Goal: Task Accomplishment & Management: Use online tool/utility

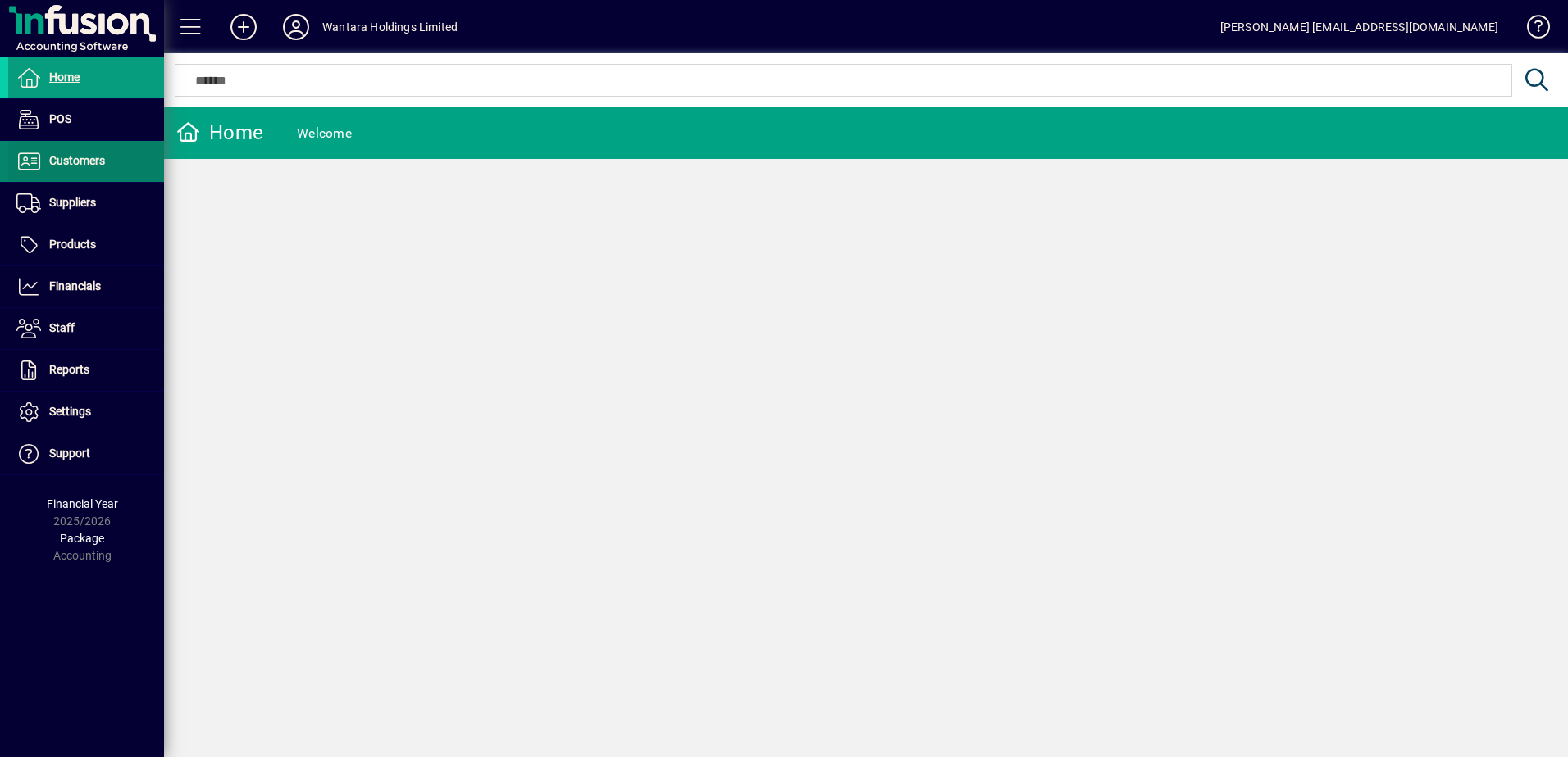
click at [84, 158] on span "Customers" at bounding box center [76, 161] width 55 height 13
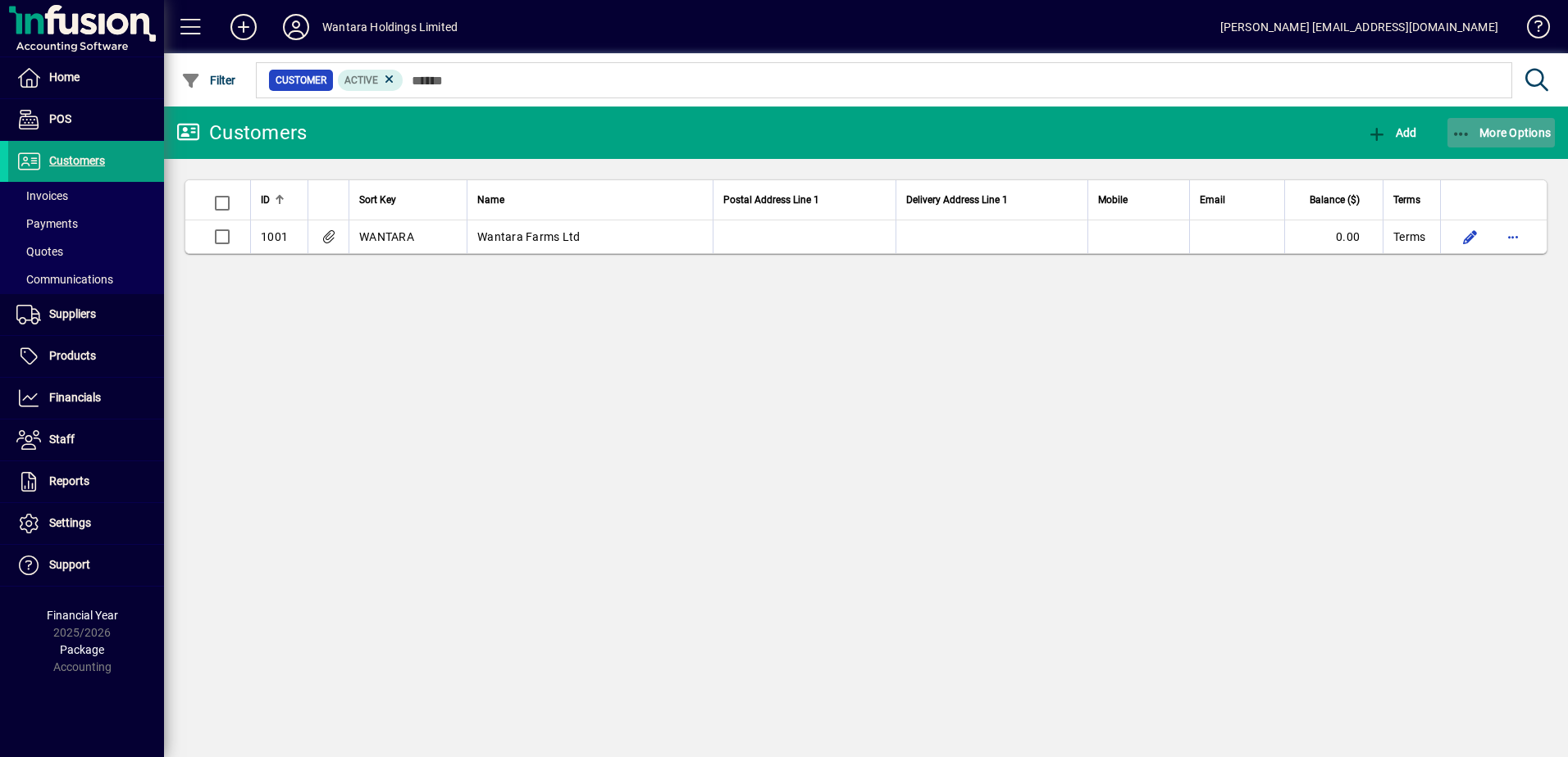
click at [1473, 128] on span "More Options" at bounding box center [1501, 133] width 100 height 13
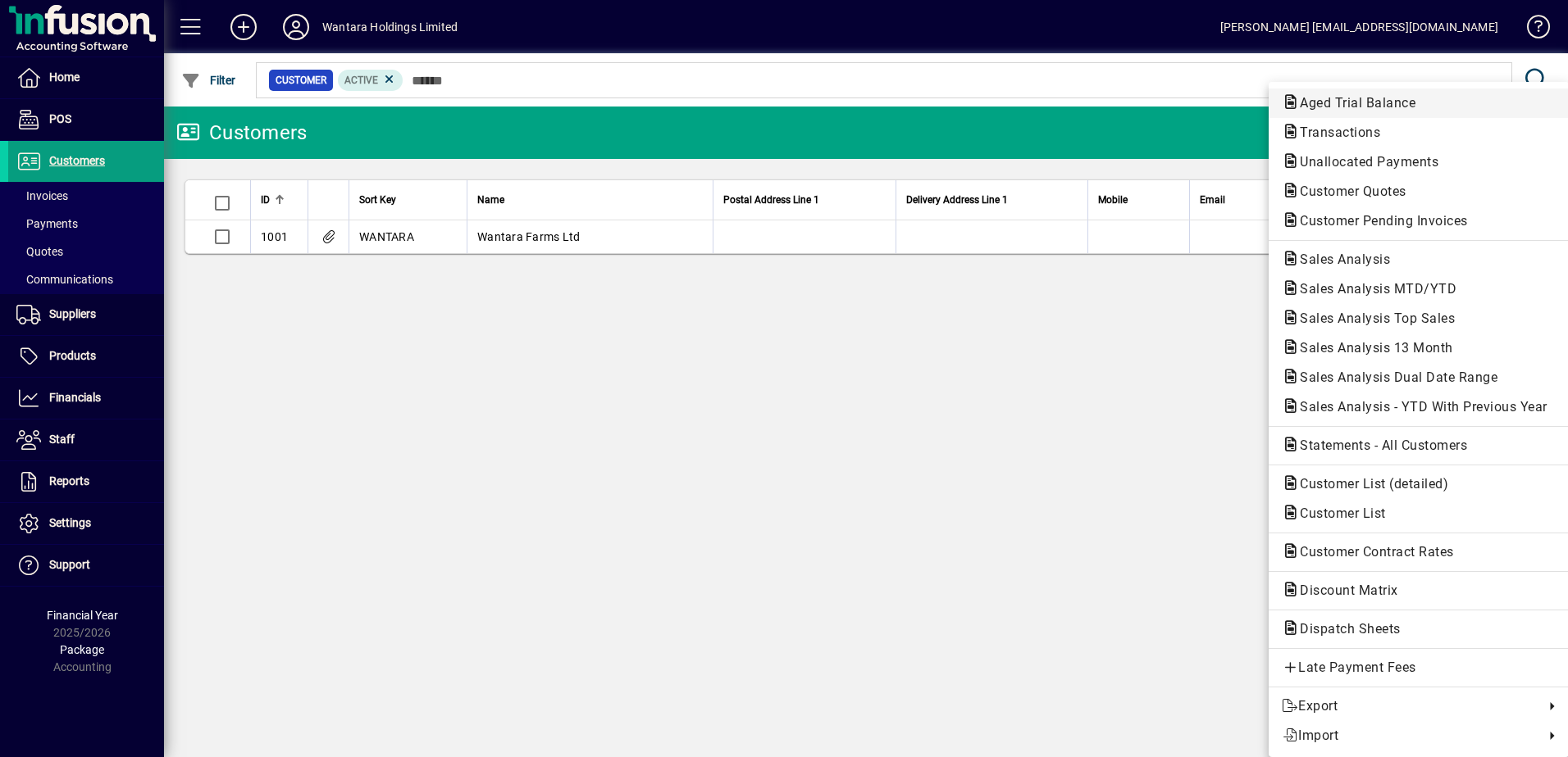
click at [1376, 105] on span "Aged Trial Balance" at bounding box center [1353, 103] width 142 height 15
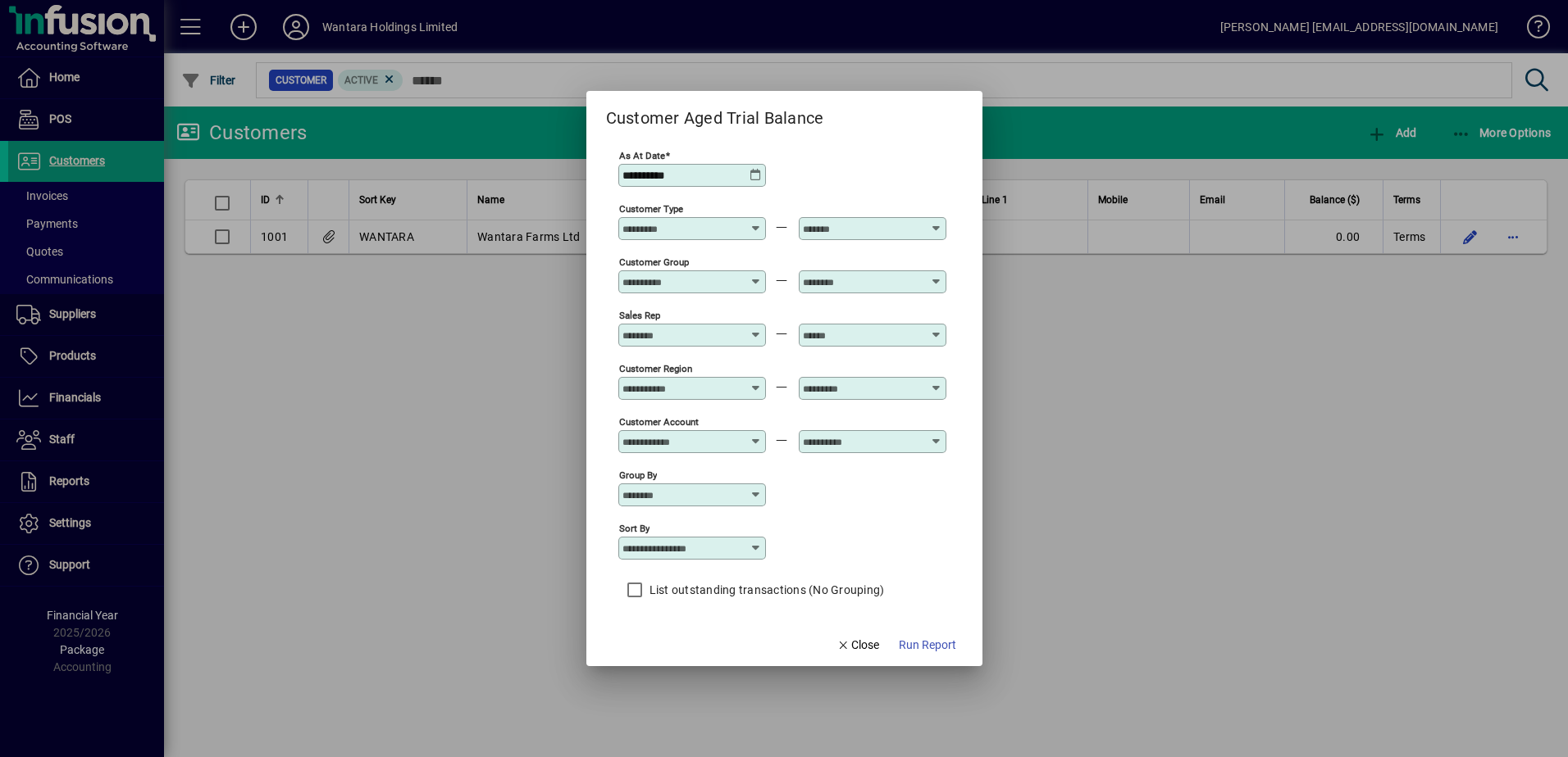
click at [753, 175] on icon at bounding box center [755, 175] width 13 height 13
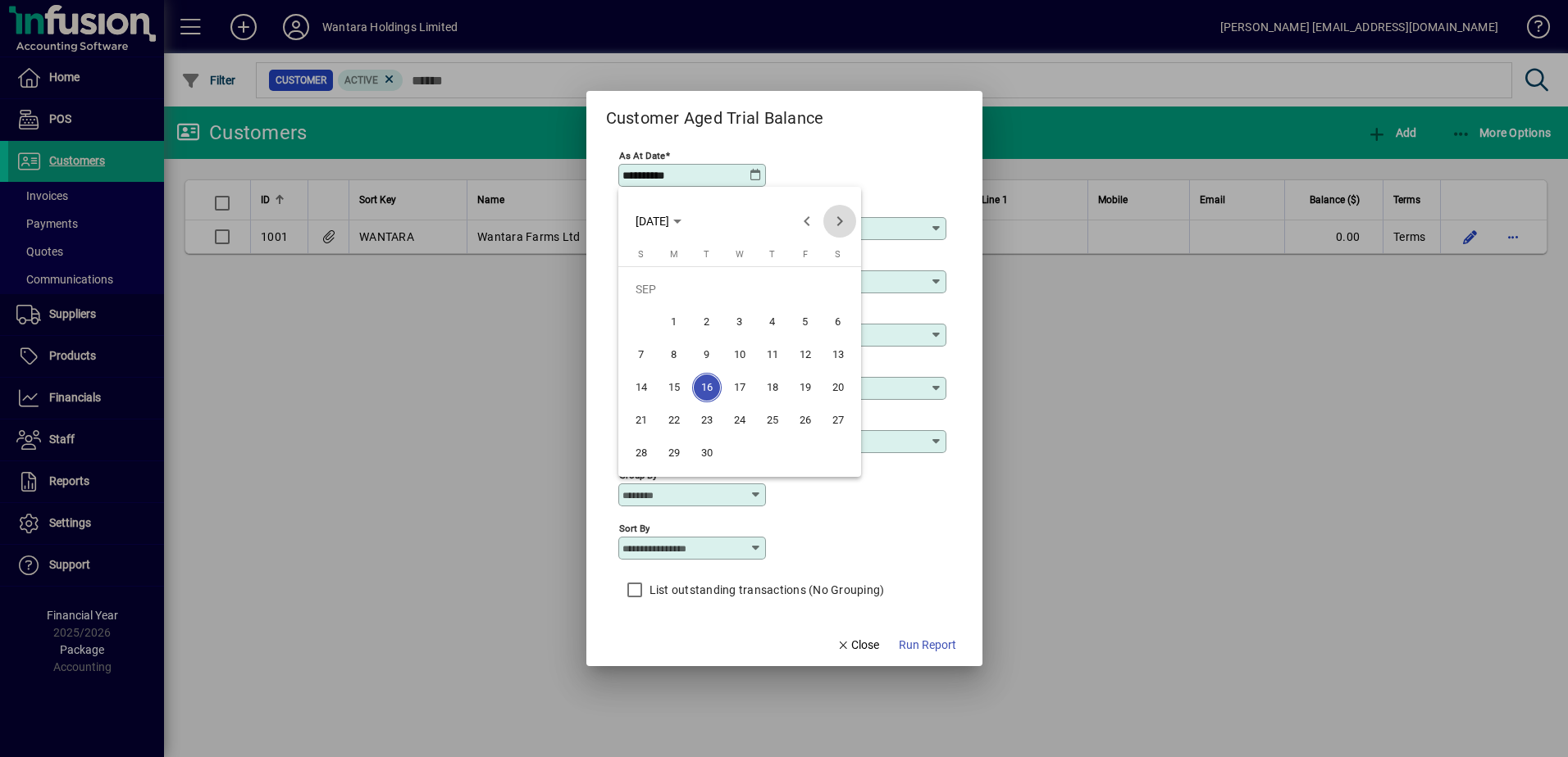
click at [838, 225] on span "Next month" at bounding box center [840, 221] width 33 height 33
click at [674, 329] on span "6" at bounding box center [674, 322] width 29 height 29
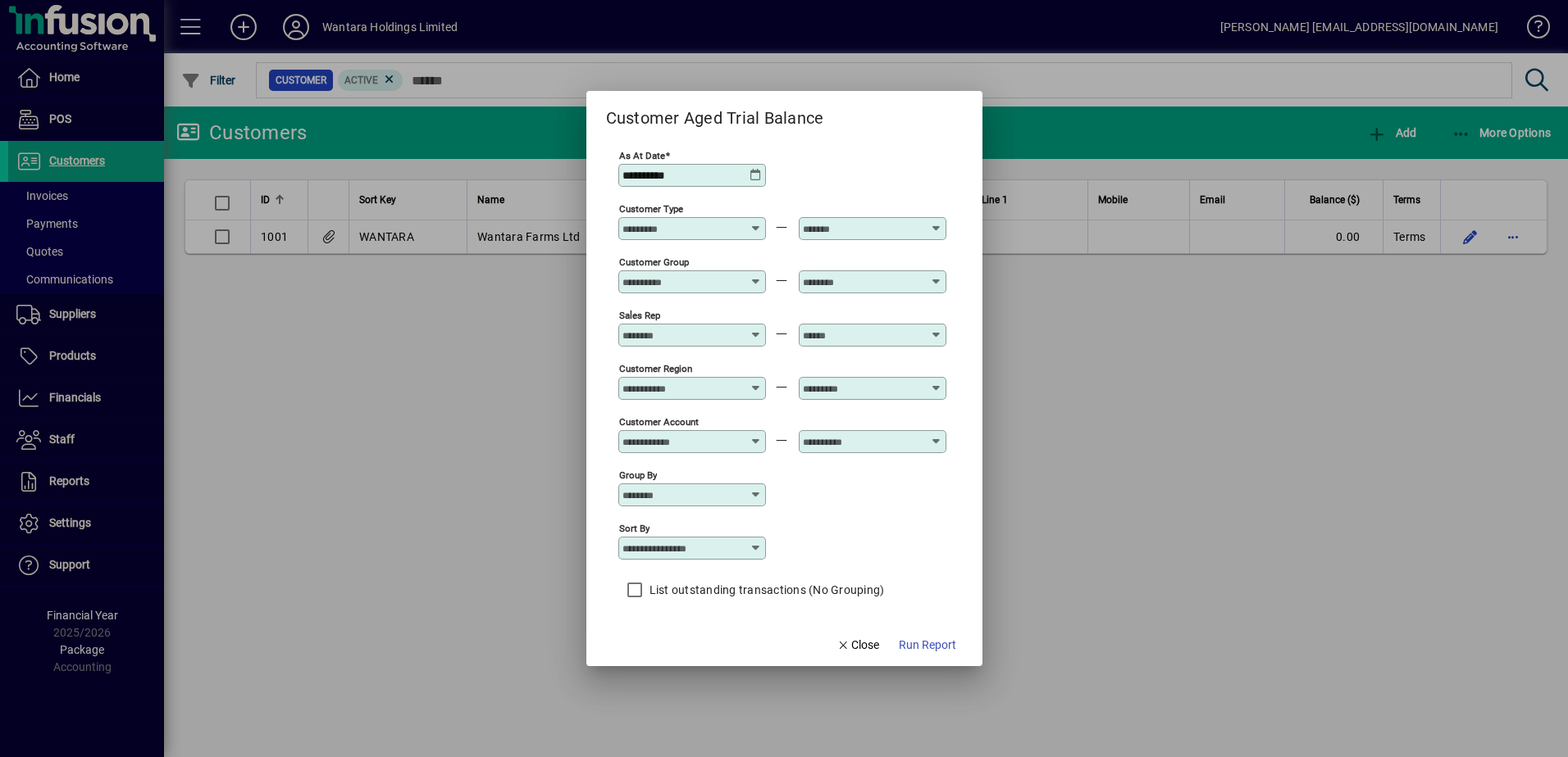
type input "**********"
click at [724, 548] on input "Sort by" at bounding box center [686, 548] width 127 height 13
click at [682, 678] on div "Customer Sort Key" at bounding box center [682, 674] width 101 height 17
type input "**********"
click at [928, 643] on span "Run Report" at bounding box center [927, 645] width 57 height 17
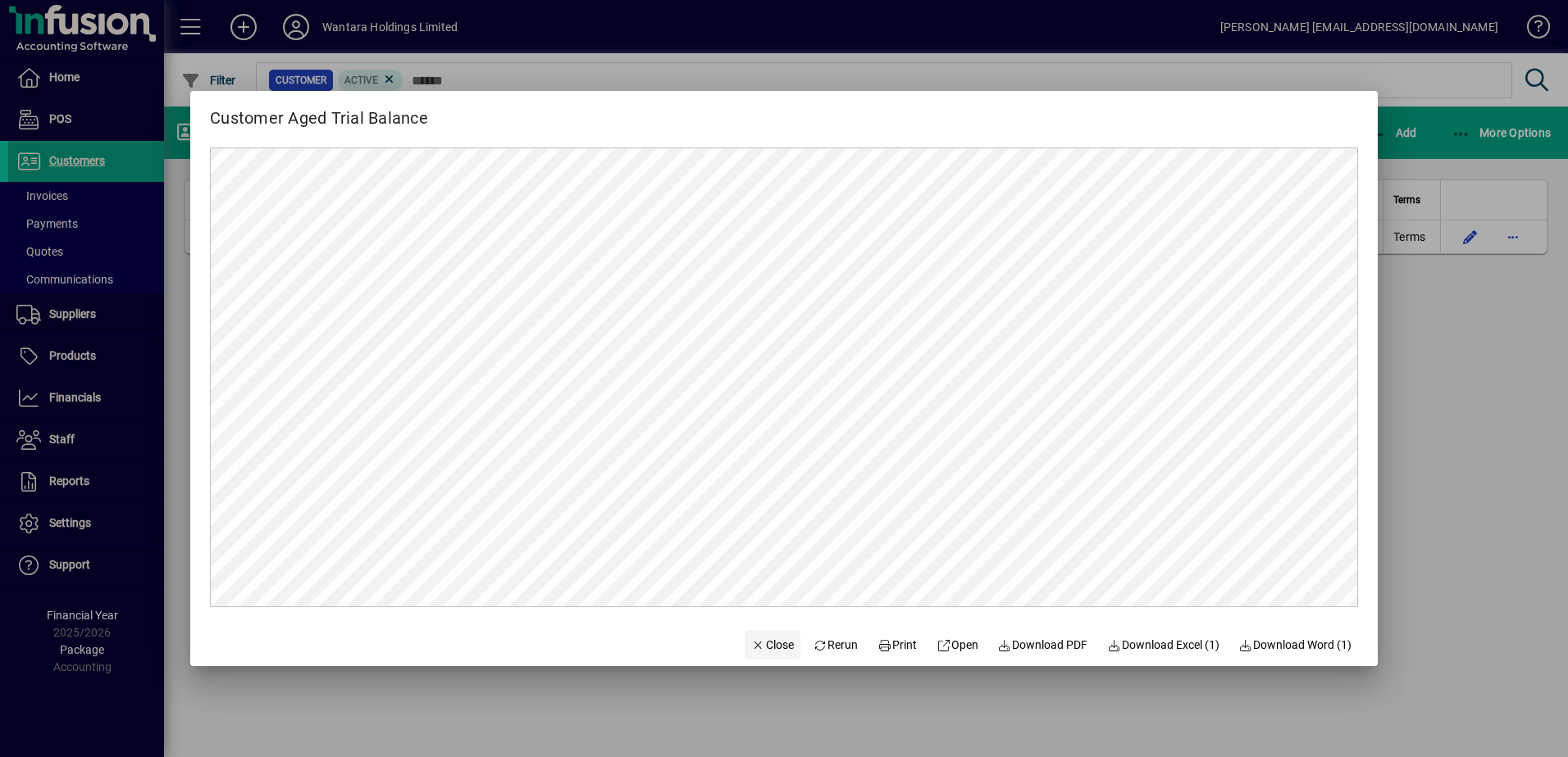
click at [751, 650] on icon "button" at bounding box center [758, 645] width 15 height 12
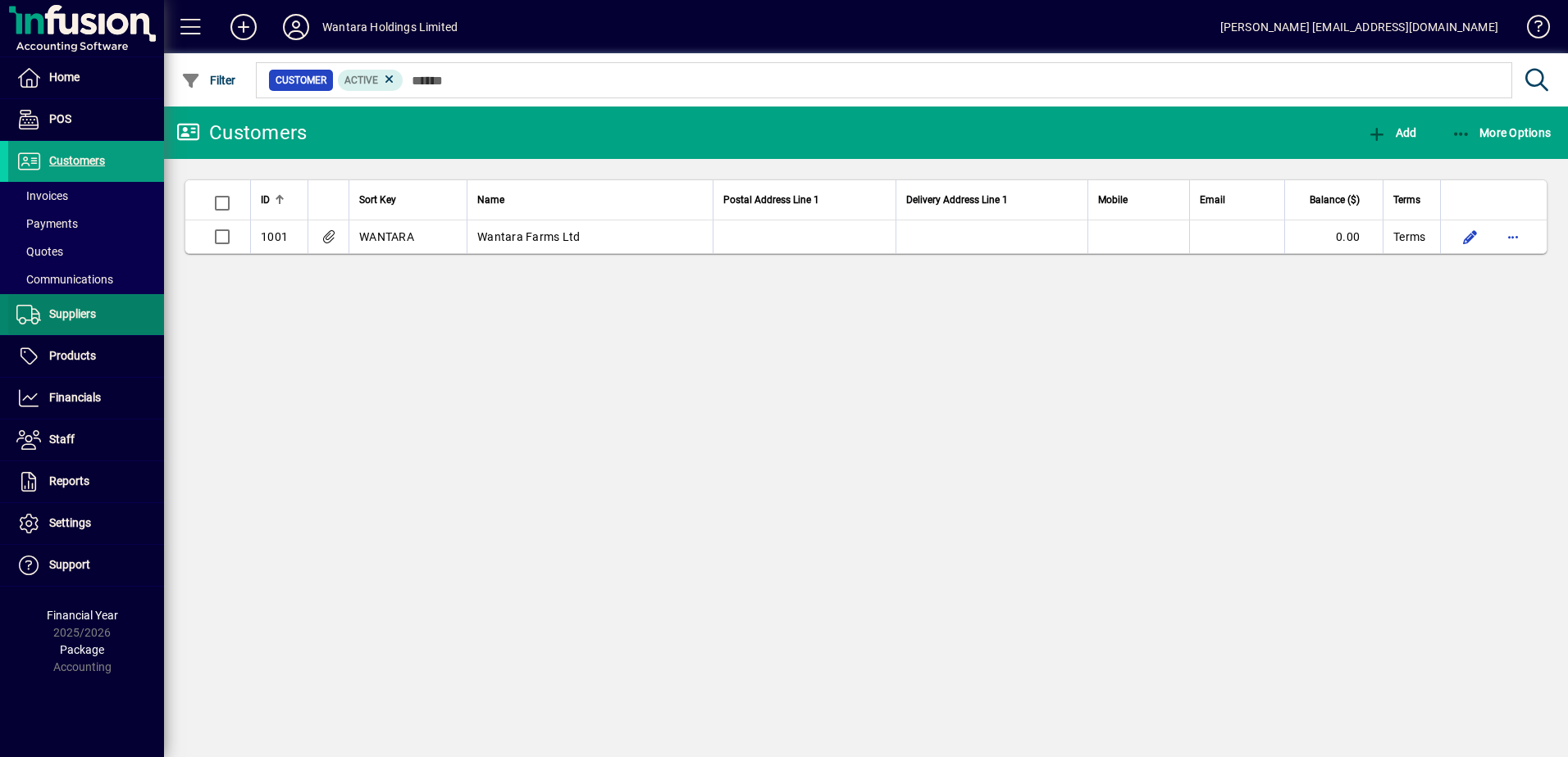
click at [105, 304] on span at bounding box center [85, 314] width 155 height 39
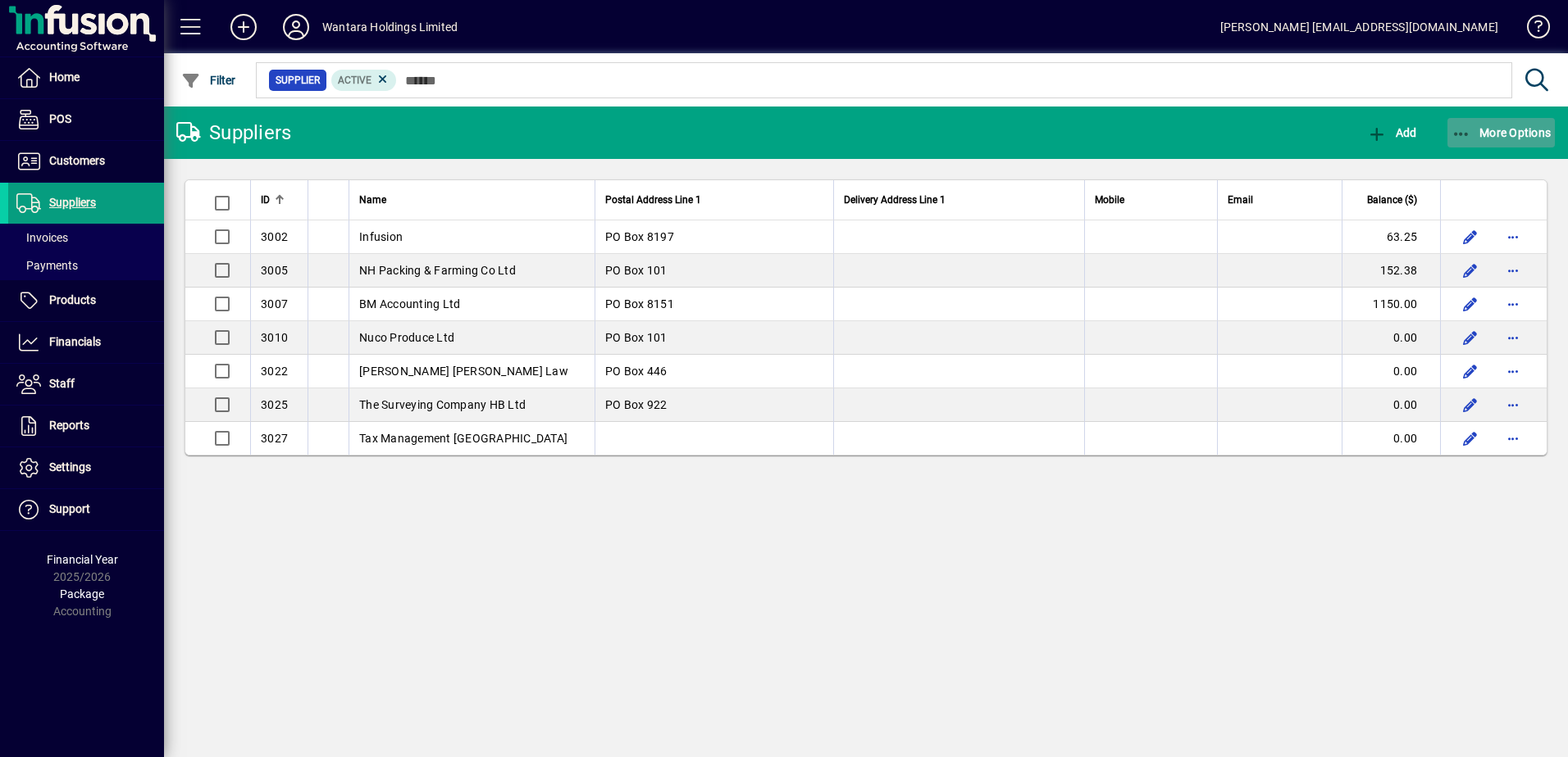
click at [1491, 123] on span "button" at bounding box center [1501, 132] width 108 height 39
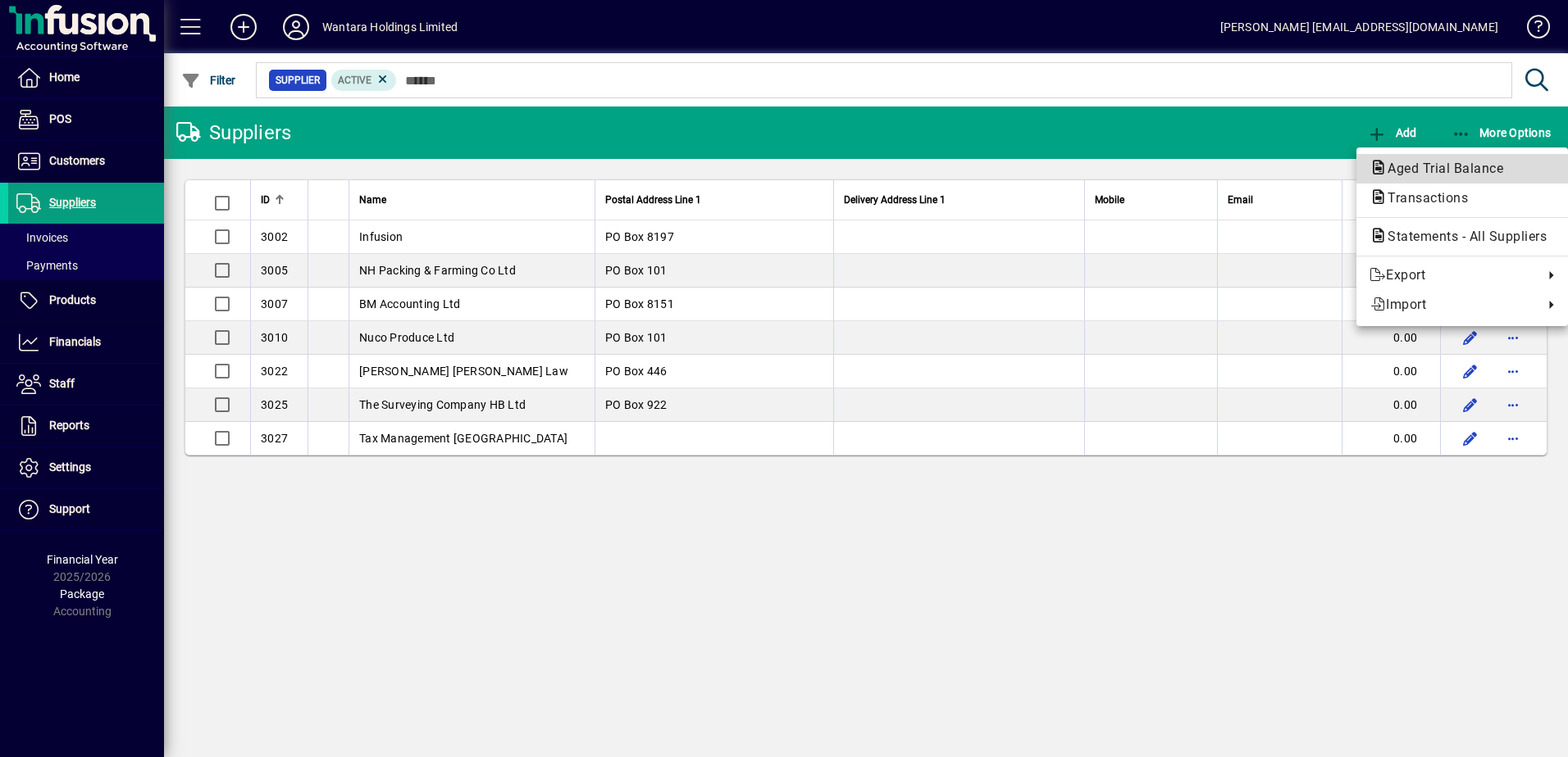
click at [1433, 179] on button "Aged Trial Balance" at bounding box center [1462, 169] width 212 height 29
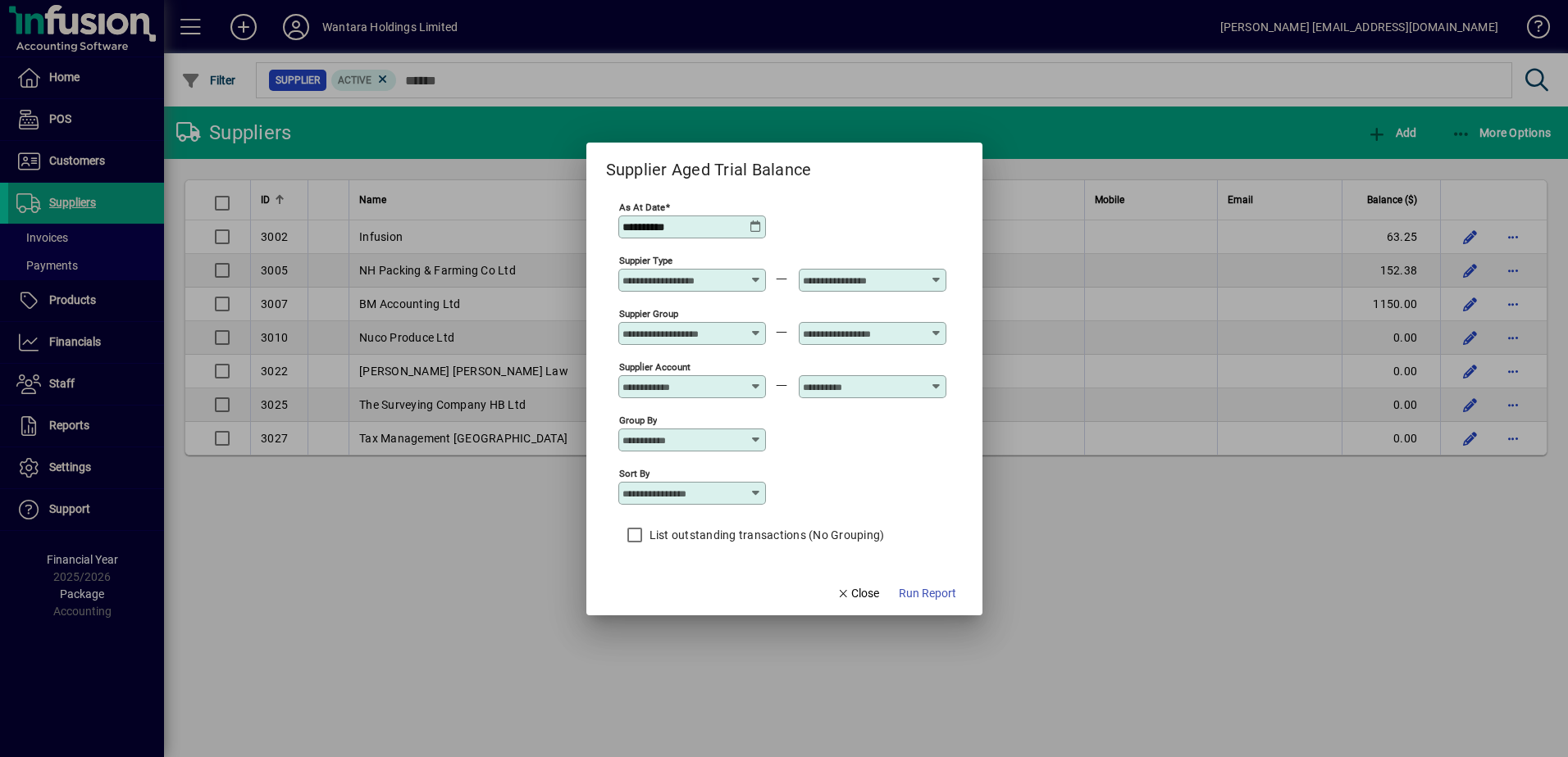
click at [752, 230] on icon at bounding box center [755, 227] width 13 height 13
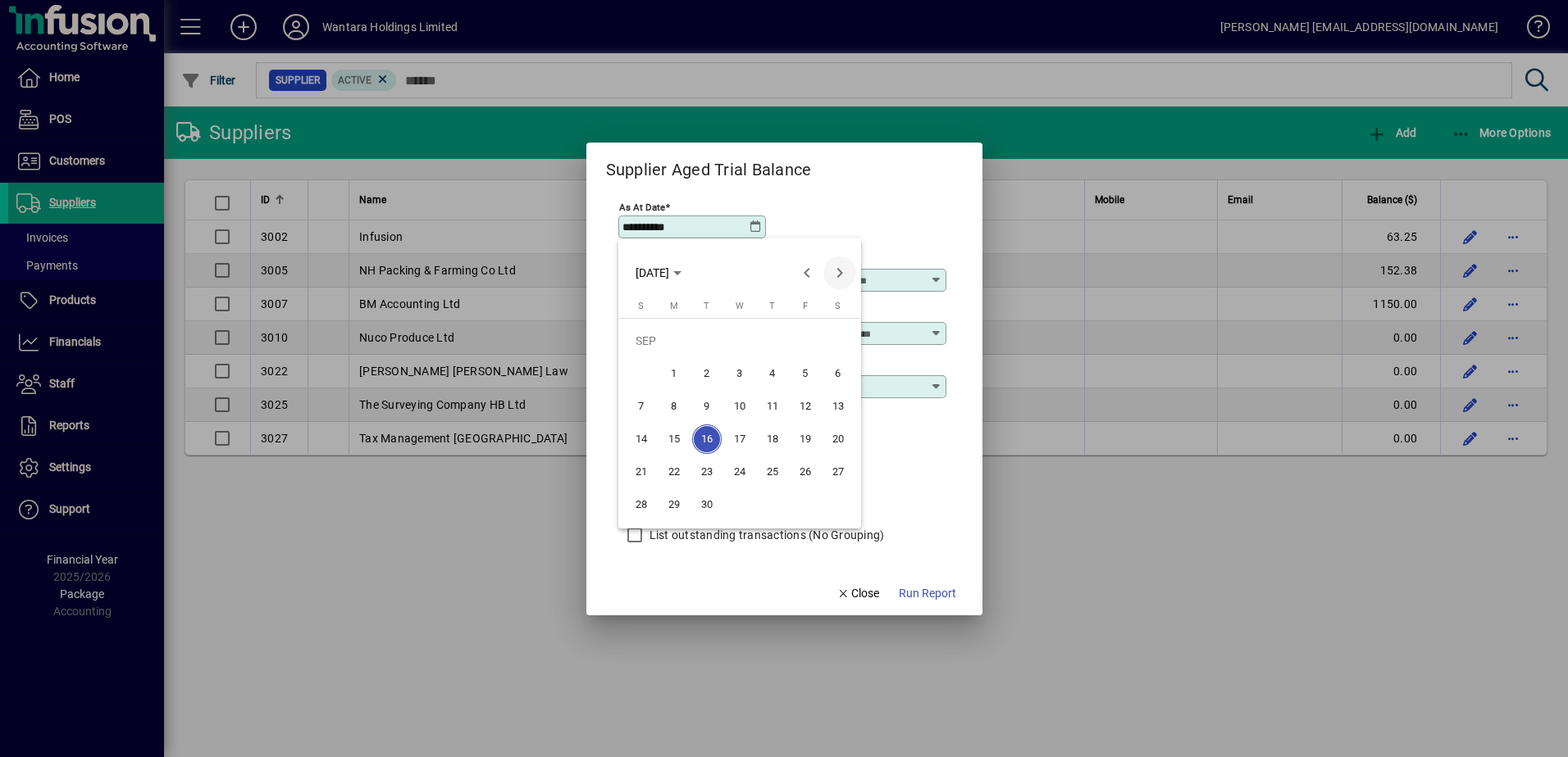
click at [832, 274] on span "Next month" at bounding box center [840, 273] width 33 height 33
click at [679, 381] on span "6" at bounding box center [674, 374] width 29 height 29
type input "**********"
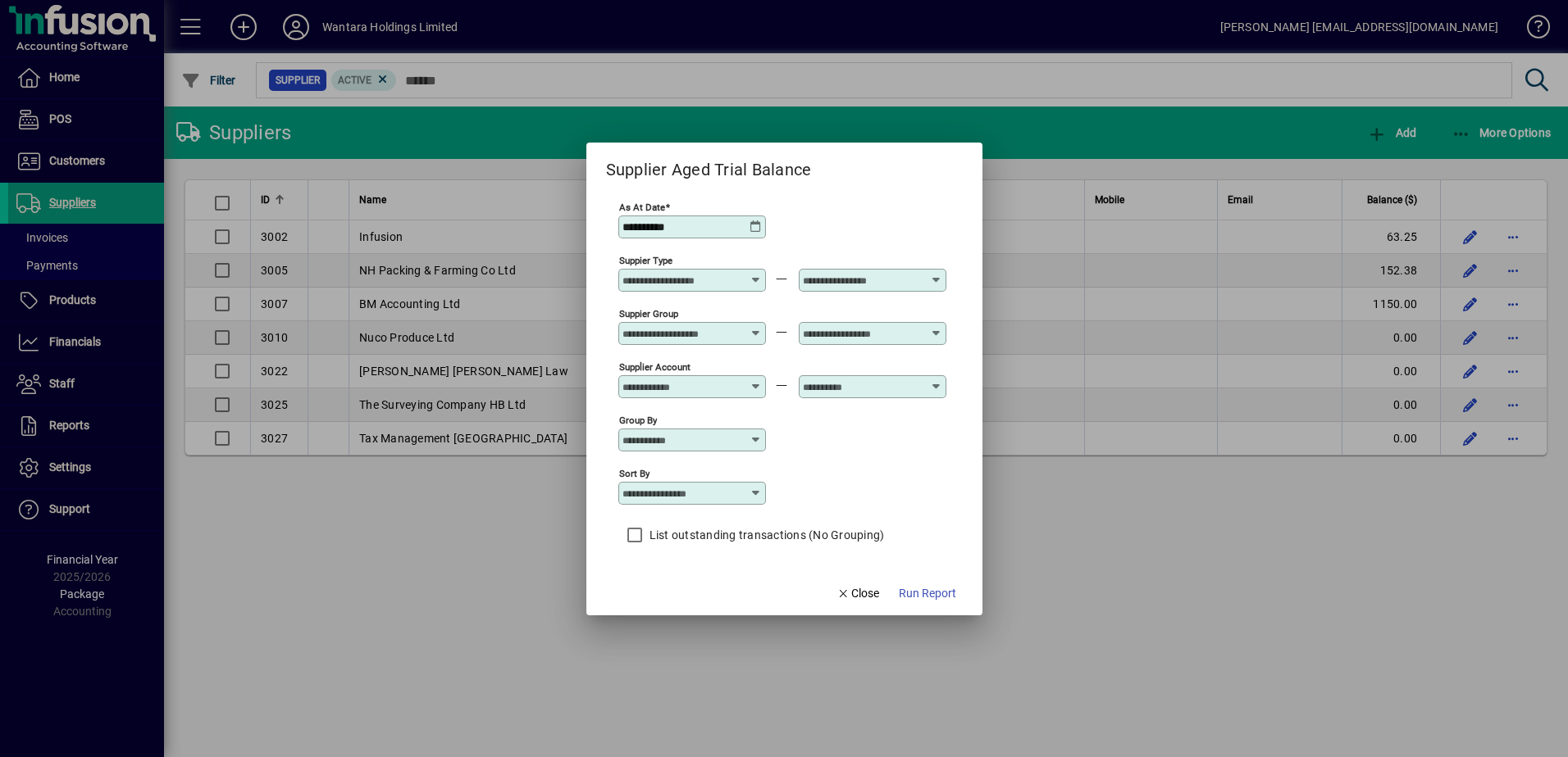
click at [748, 500] on div "Sort by" at bounding box center [692, 493] width 147 height 23
click at [680, 590] on div "Supplier Name" at bounding box center [671, 593] width 79 height 17
type input "**********"
click at [931, 593] on span "Run Report" at bounding box center [927, 593] width 57 height 17
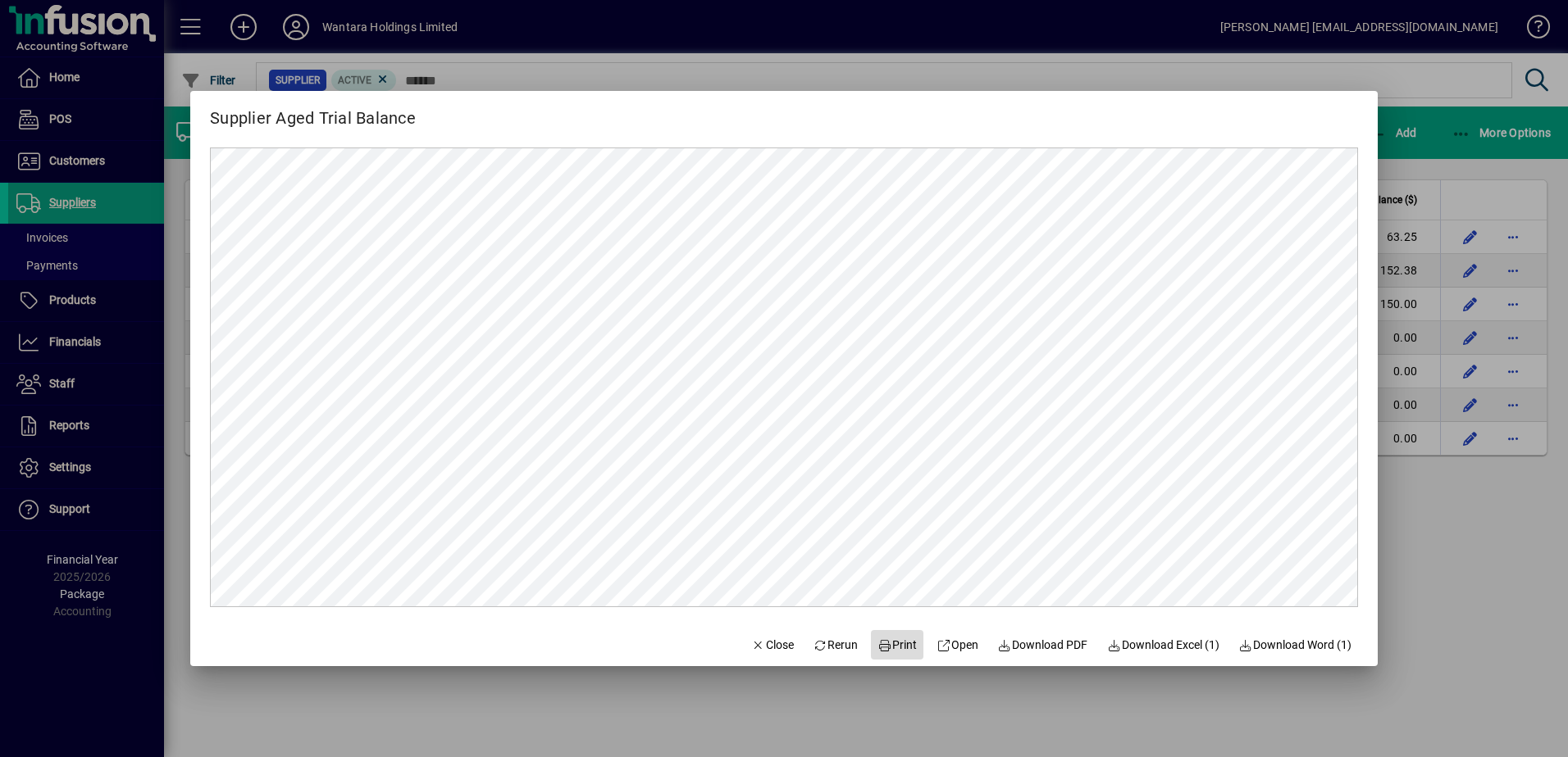
click at [883, 648] on span "Print" at bounding box center [896, 645] width 39 height 17
click at [754, 652] on span "Close" at bounding box center [772, 645] width 43 height 17
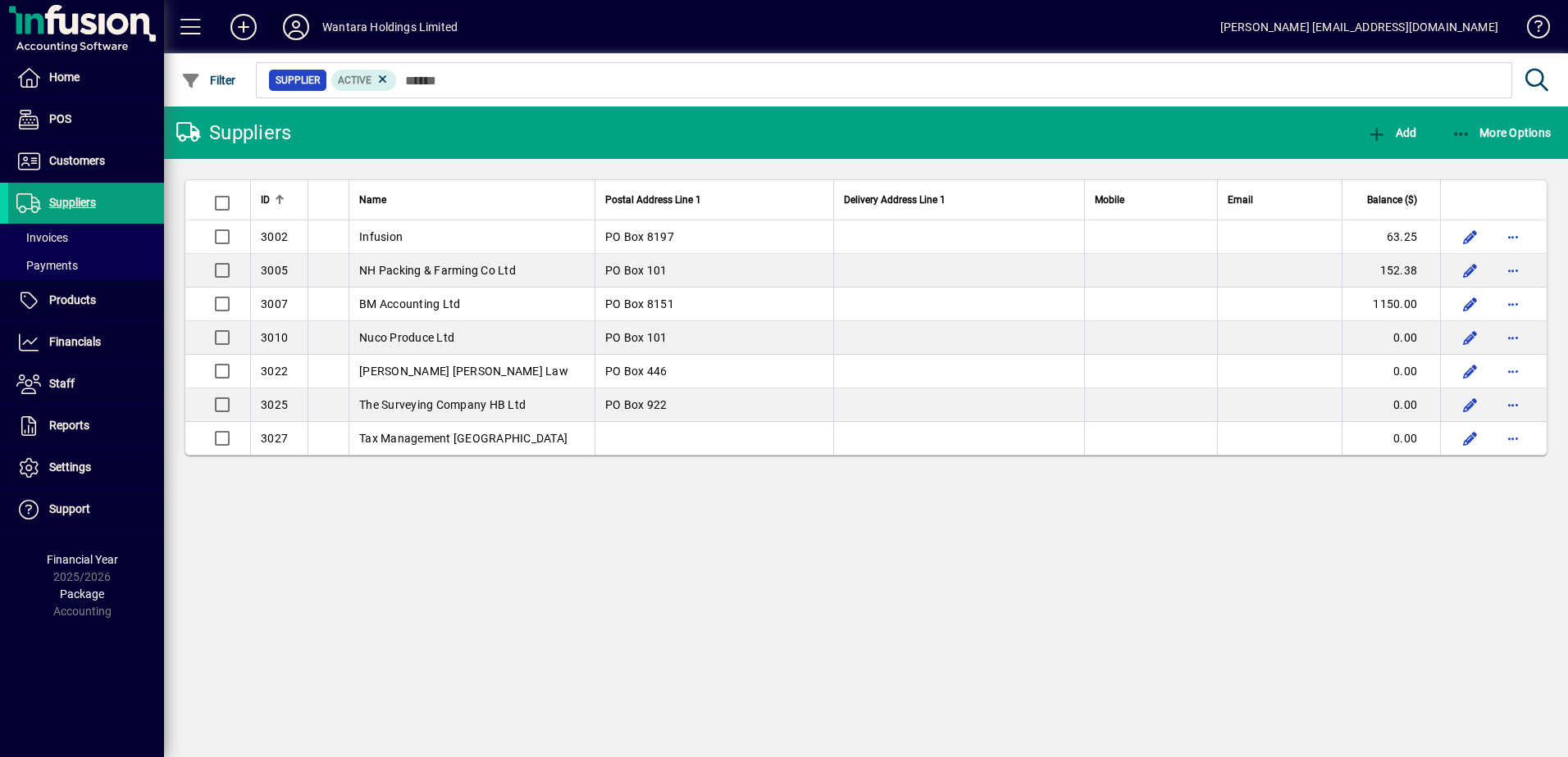
click at [313, 34] on span at bounding box center [296, 26] width 53 height 39
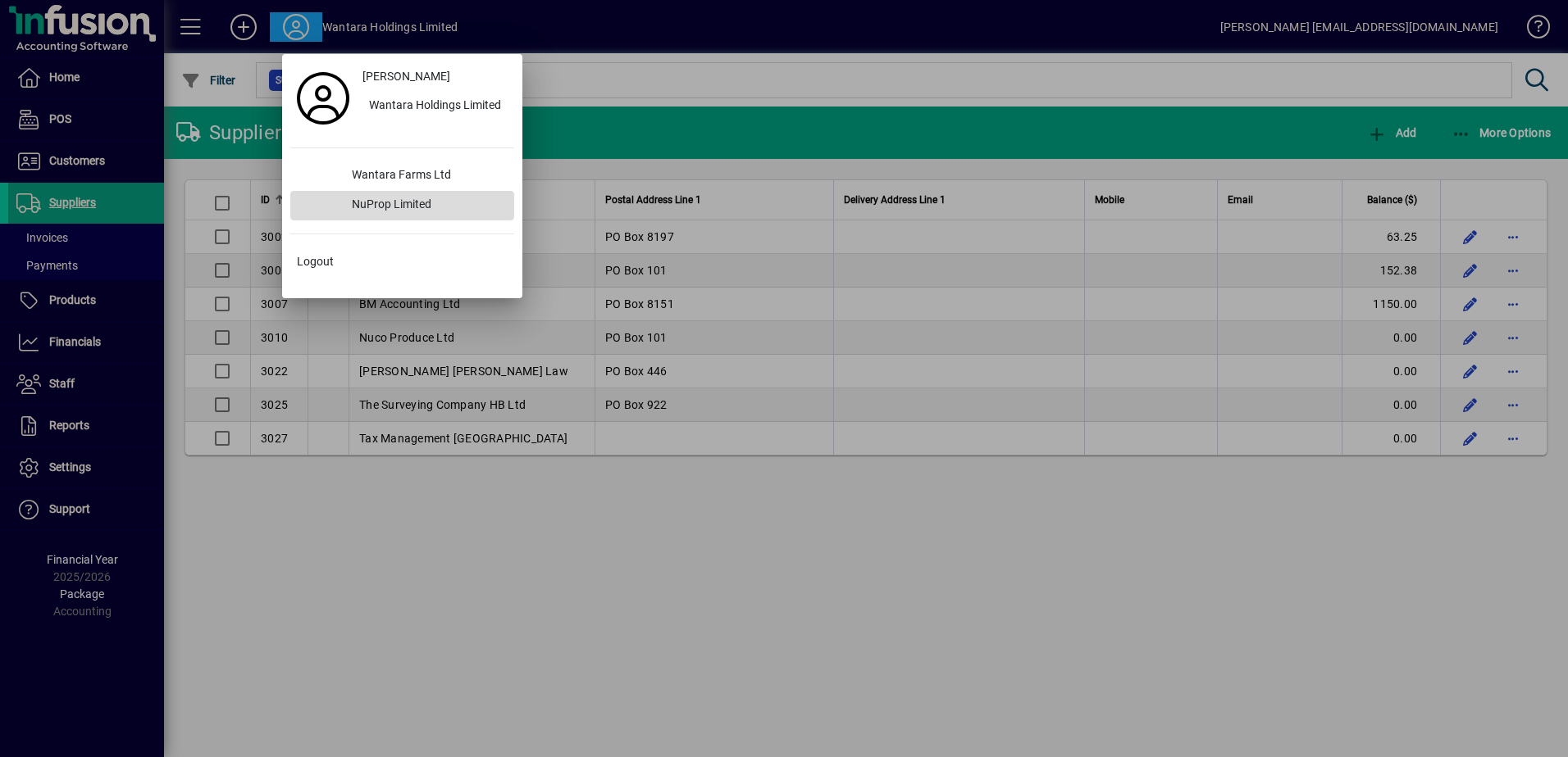
click at [374, 196] on div "NuProp Limited" at bounding box center [426, 205] width 175 height 29
